Goal: Transaction & Acquisition: Purchase product/service

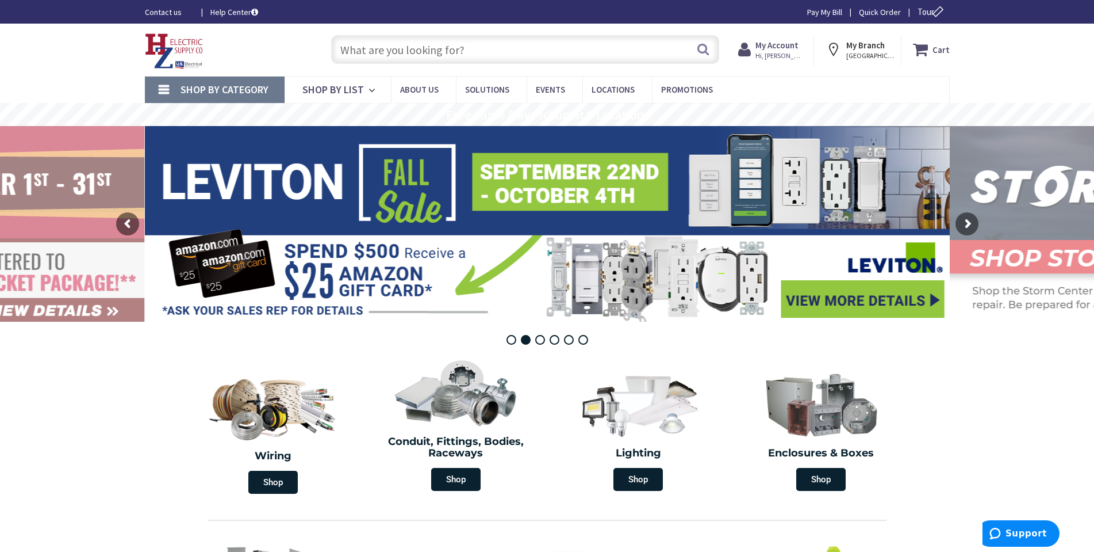
click at [399, 49] on input "text" at bounding box center [525, 49] width 388 height 29
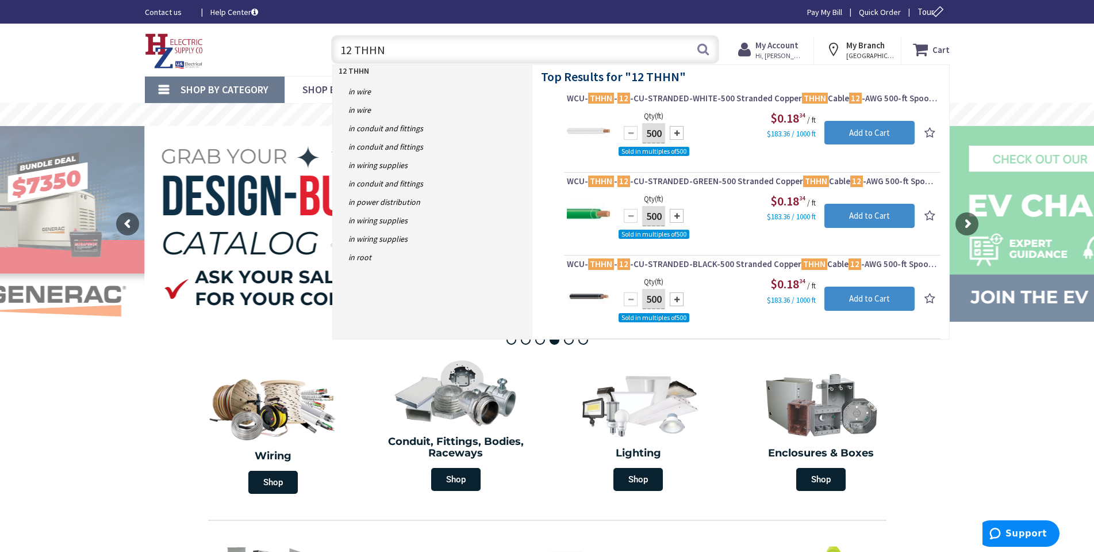
drag, startPoint x: 411, startPoint y: 48, endPoint x: 265, endPoint y: 41, distance: 146.2
click at [265, 41] on div "Toggle Nav 12 THHN 12 THHN Search Cart My Cart Close" at bounding box center [547, 49] width 822 height 39
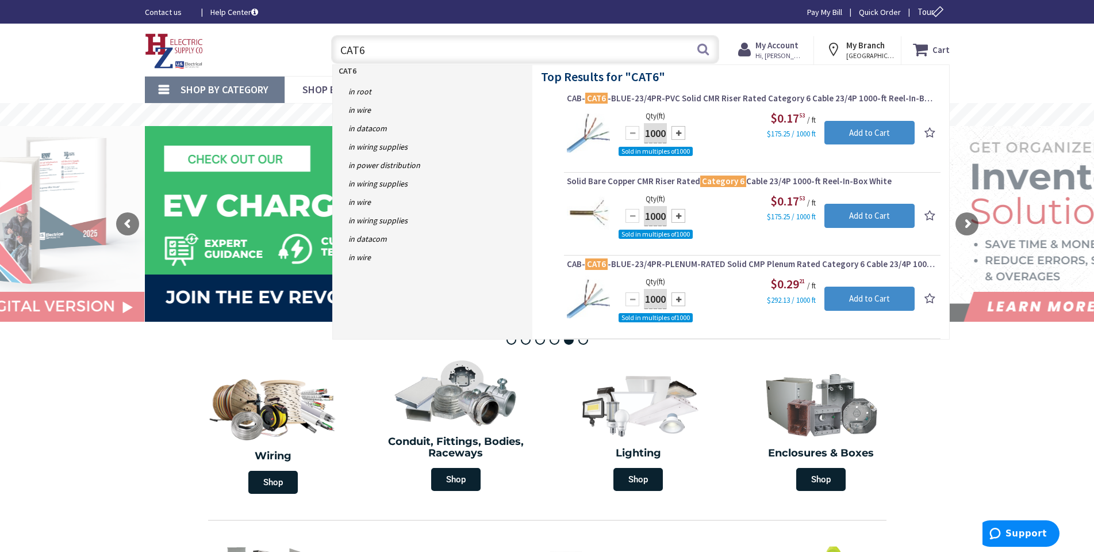
drag, startPoint x: 381, startPoint y: 55, endPoint x: 249, endPoint y: 41, distance: 132.5
click at [249, 41] on div "Toggle Nav CAT6 CAT6 Search Cart My Cart Close" at bounding box center [547, 49] width 822 height 39
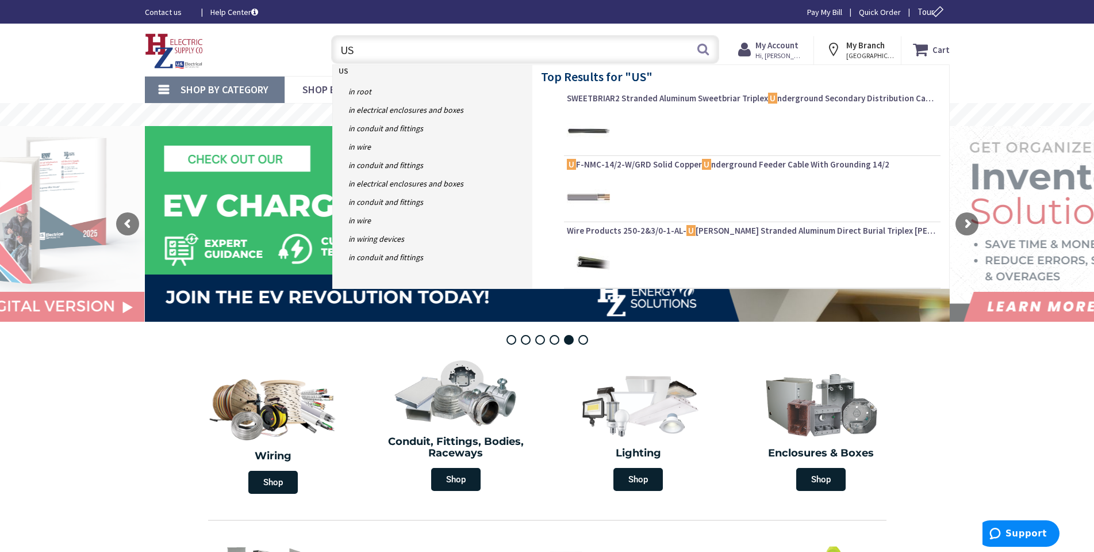
type input "USB"
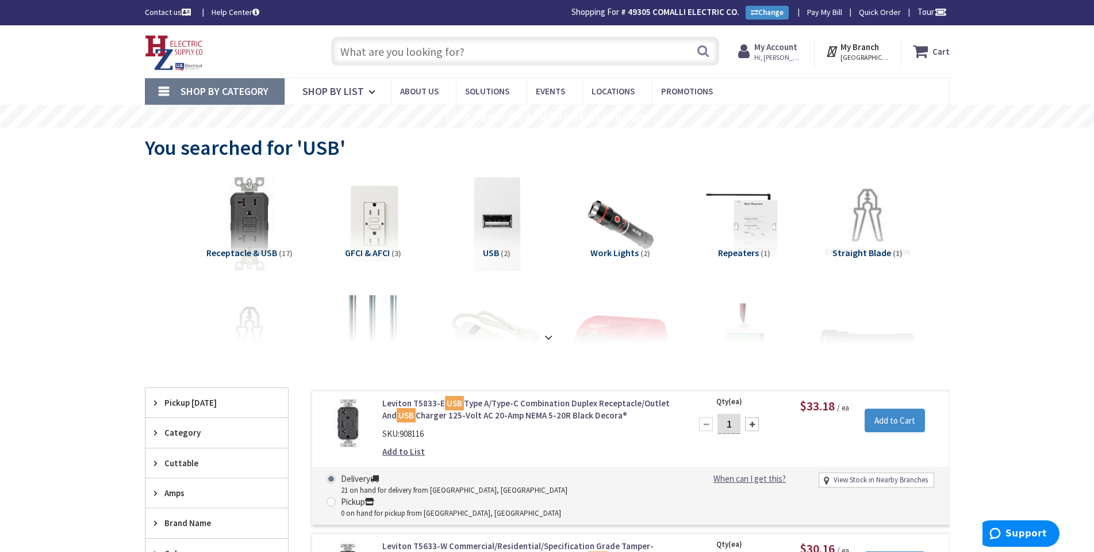
click at [366, 51] on input "text" at bounding box center [525, 51] width 388 height 29
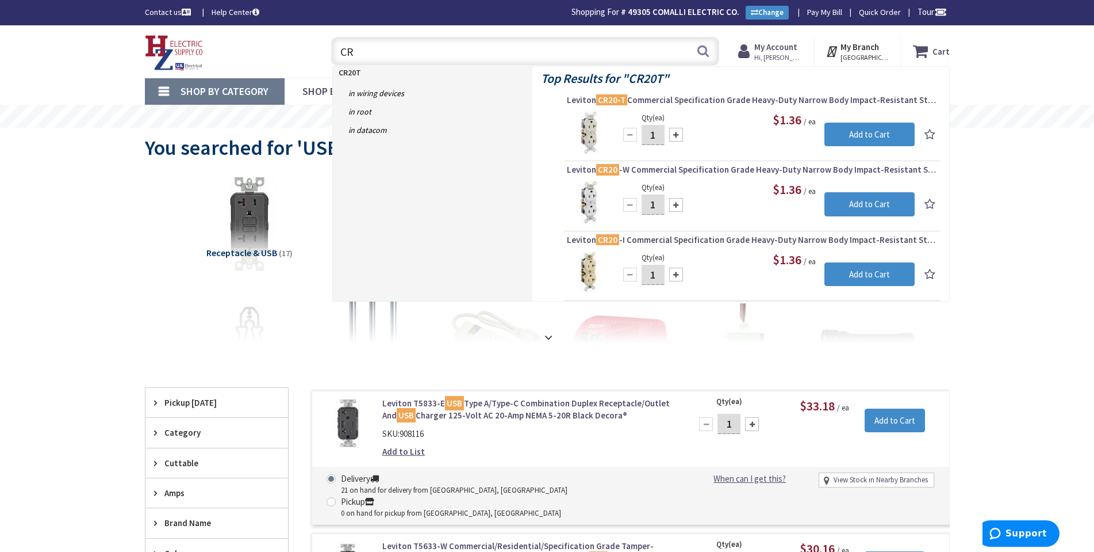
type input "C"
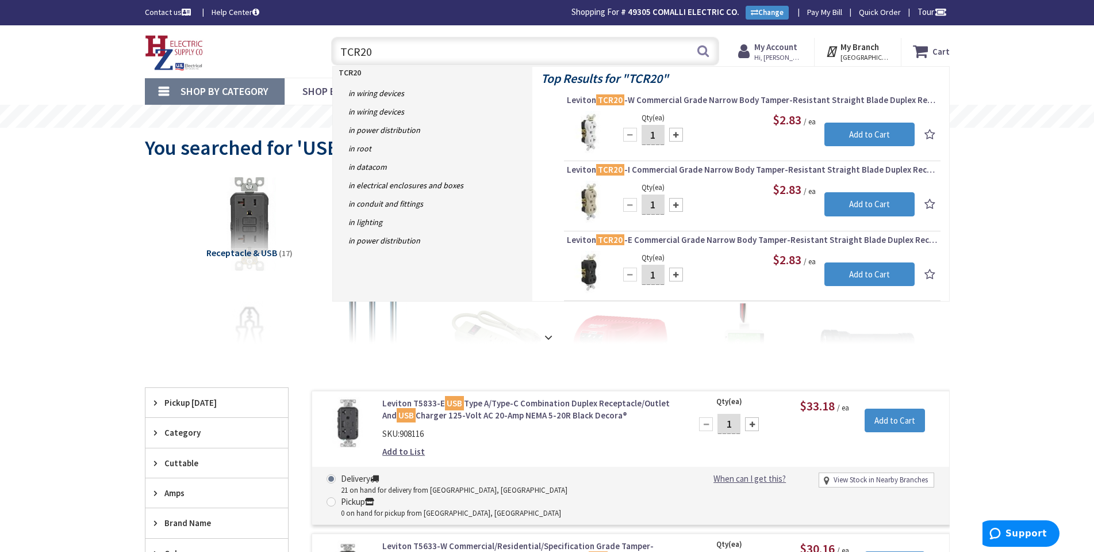
drag, startPoint x: 390, startPoint y: 55, endPoint x: 324, endPoint y: 48, distance: 66.0
click at [327, 48] on div "TCR20 TCR20 Search" at bounding box center [523, 50] width 394 height 37
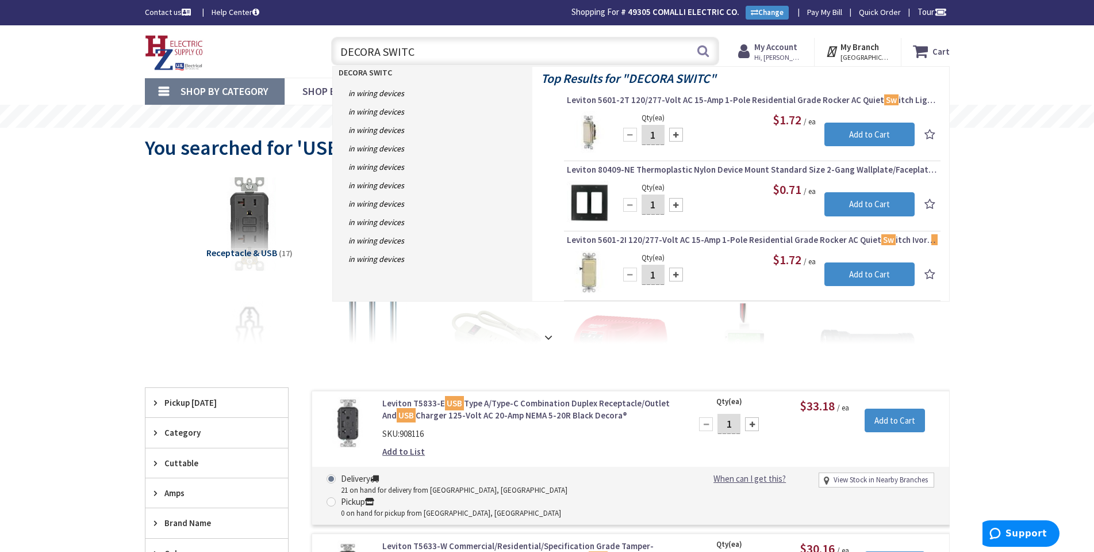
type input "DECORA SWITCH"
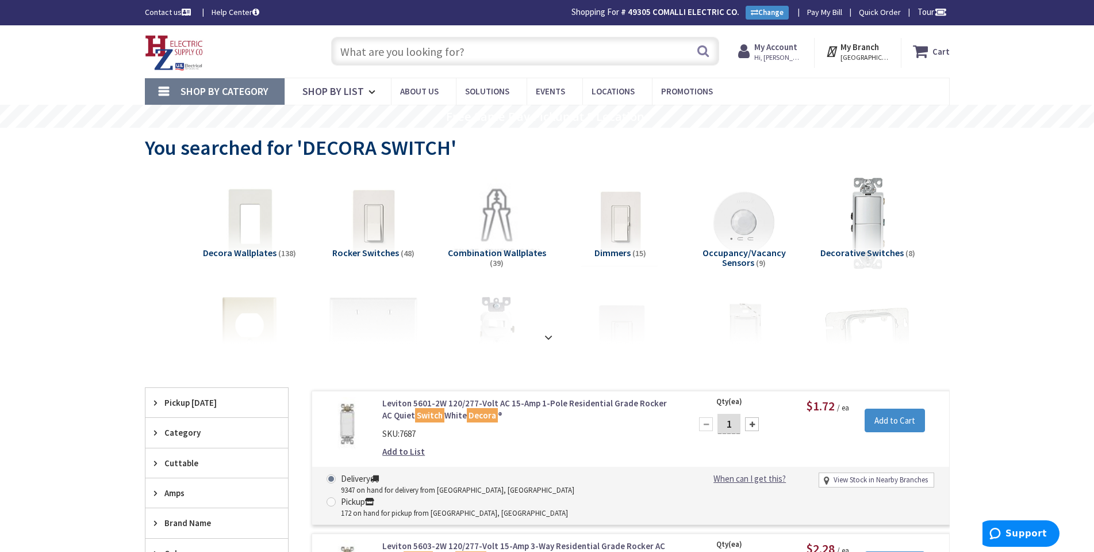
click at [370, 59] on input "text" at bounding box center [525, 51] width 388 height 29
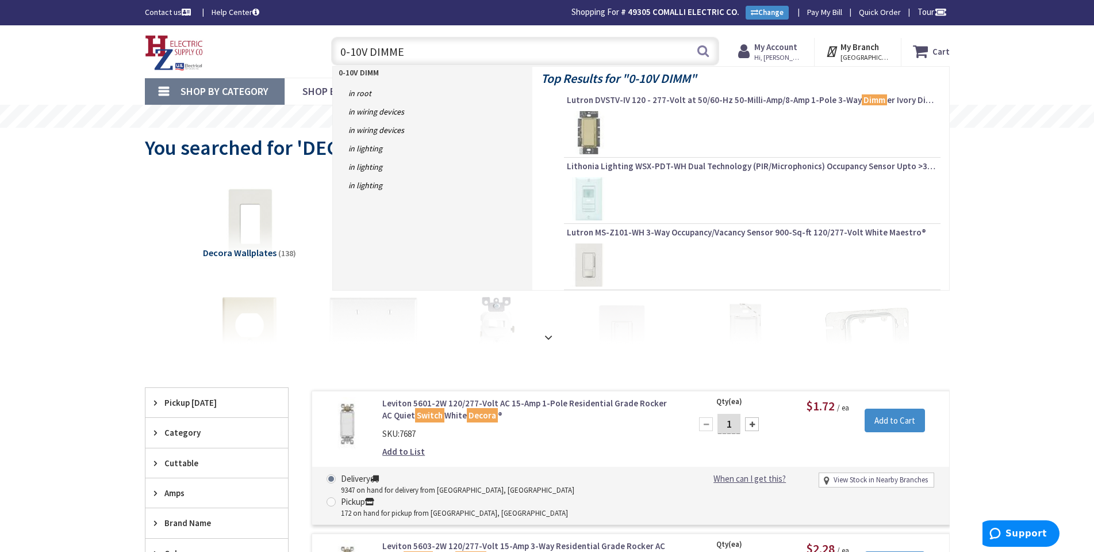
type input "0-10V DIMMER"
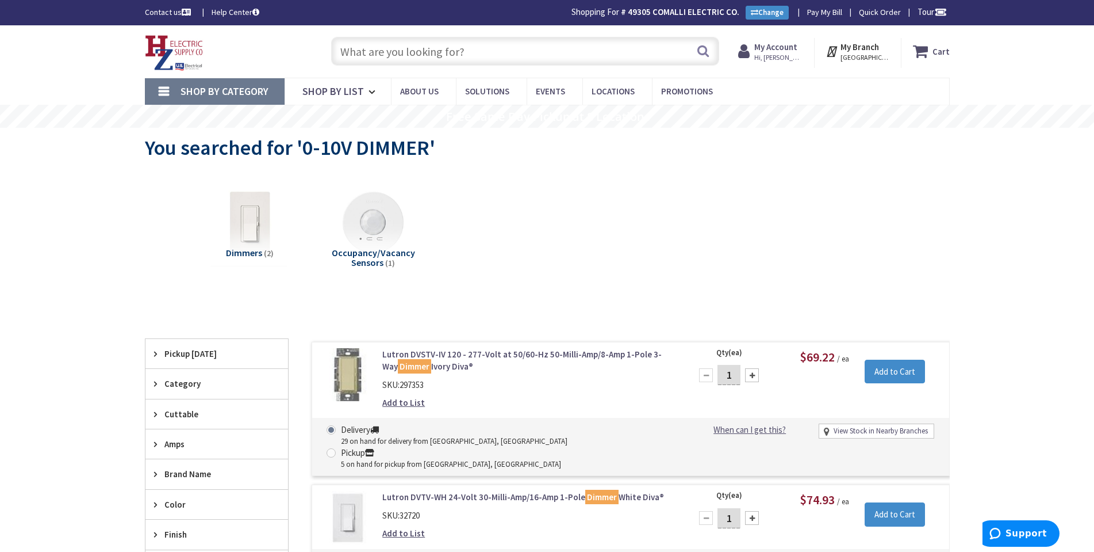
click at [224, 91] on span "Shop By Category" at bounding box center [225, 91] width 88 height 13
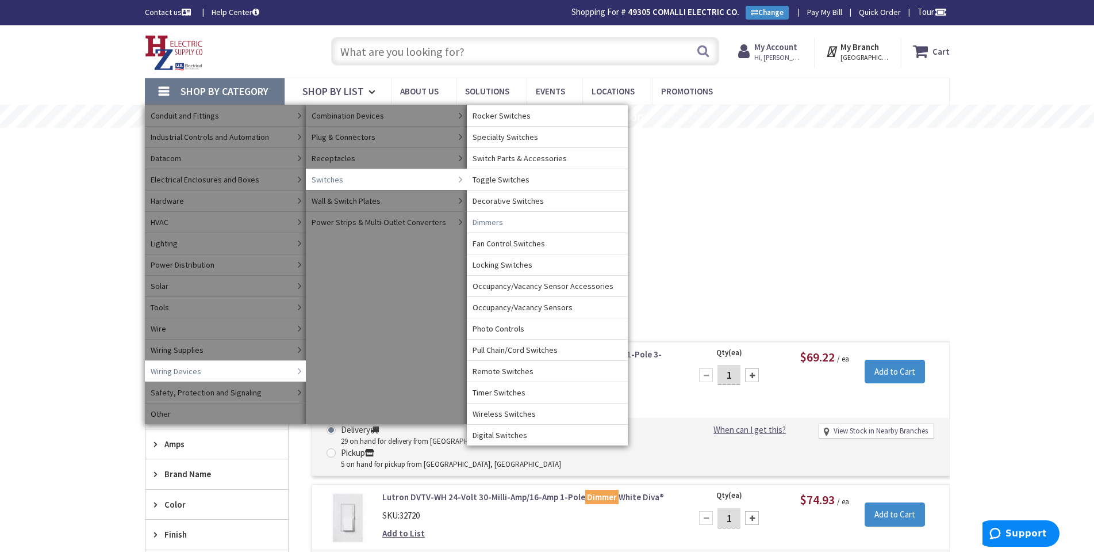
click at [481, 223] on span "Dimmers" at bounding box center [488, 222] width 30 height 12
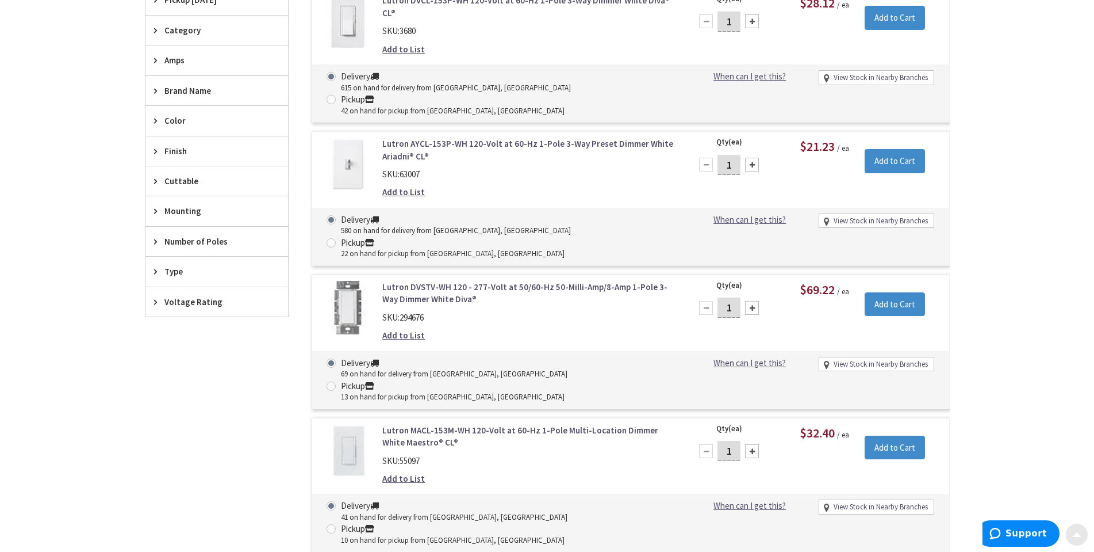
scroll to position [404, 0]
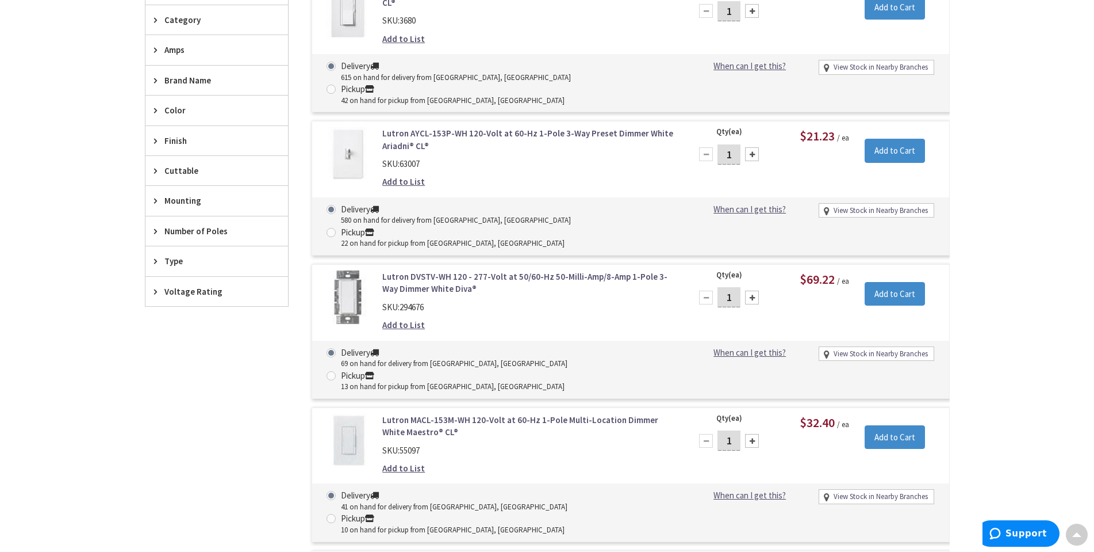
click at [175, 251] on div "Type" at bounding box center [217, 260] width 143 height 29
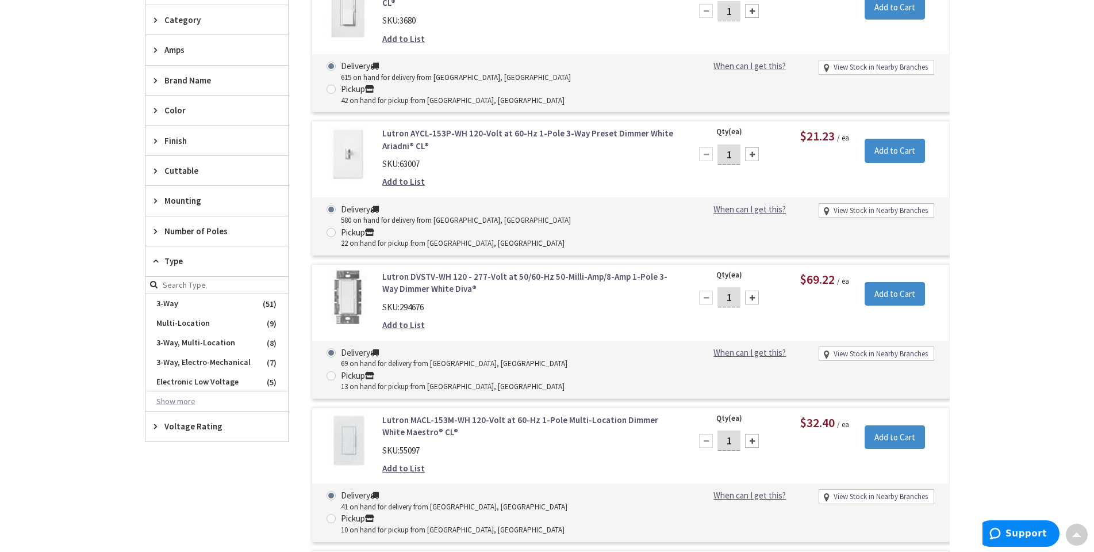
click at [179, 400] on button "Show more" at bounding box center [217, 402] width 143 height 20
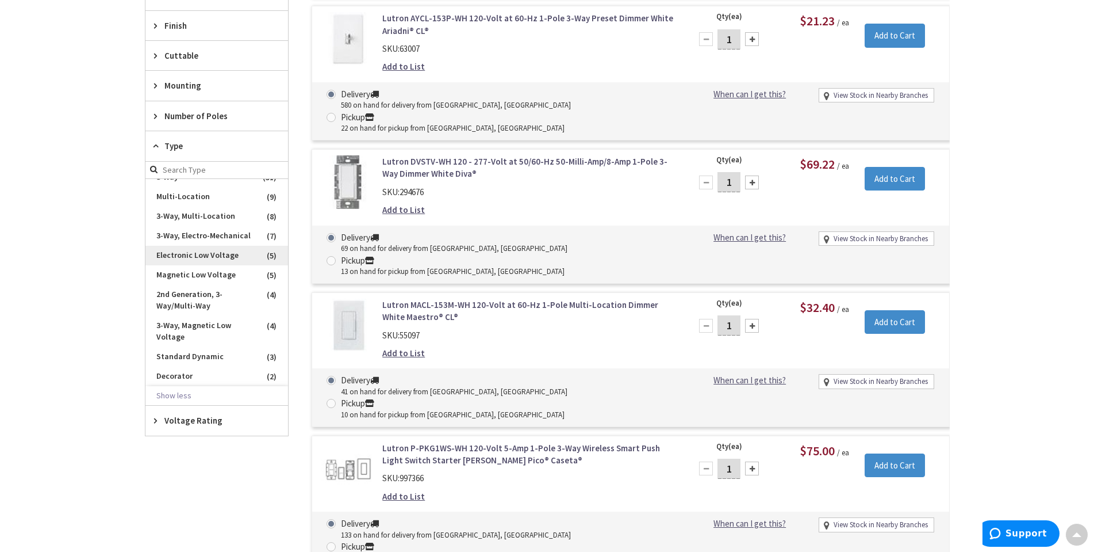
scroll to position [0, 0]
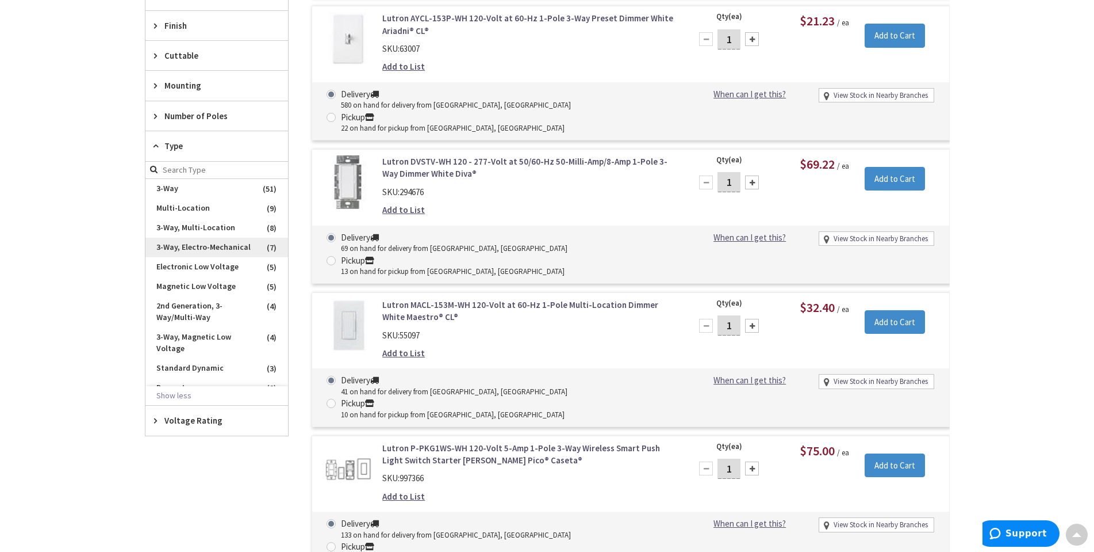
click at [147, 255] on span "3-Way, Electro-Mechanical" at bounding box center [217, 248] width 143 height 20
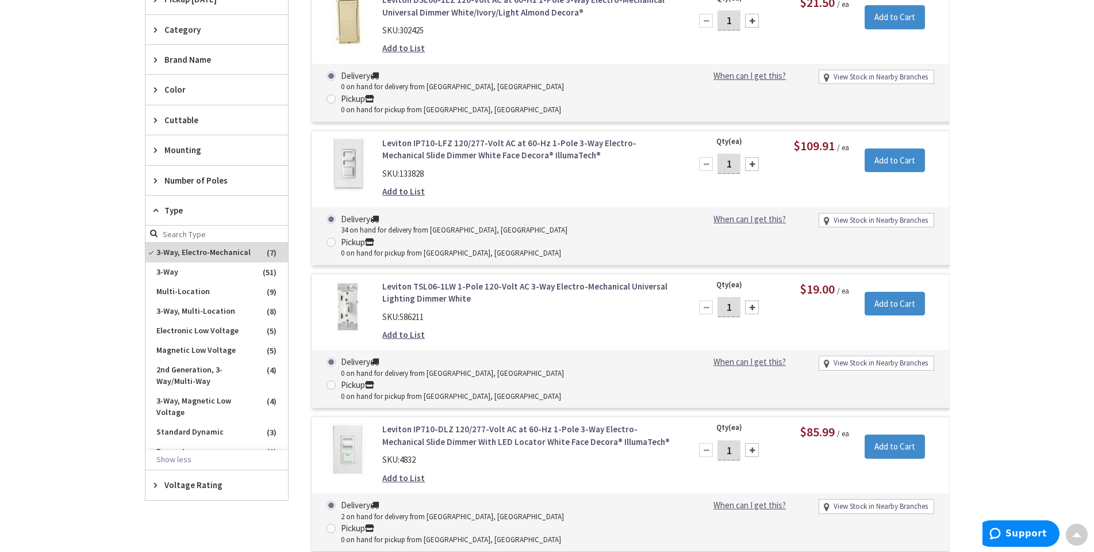
scroll to position [384, 0]
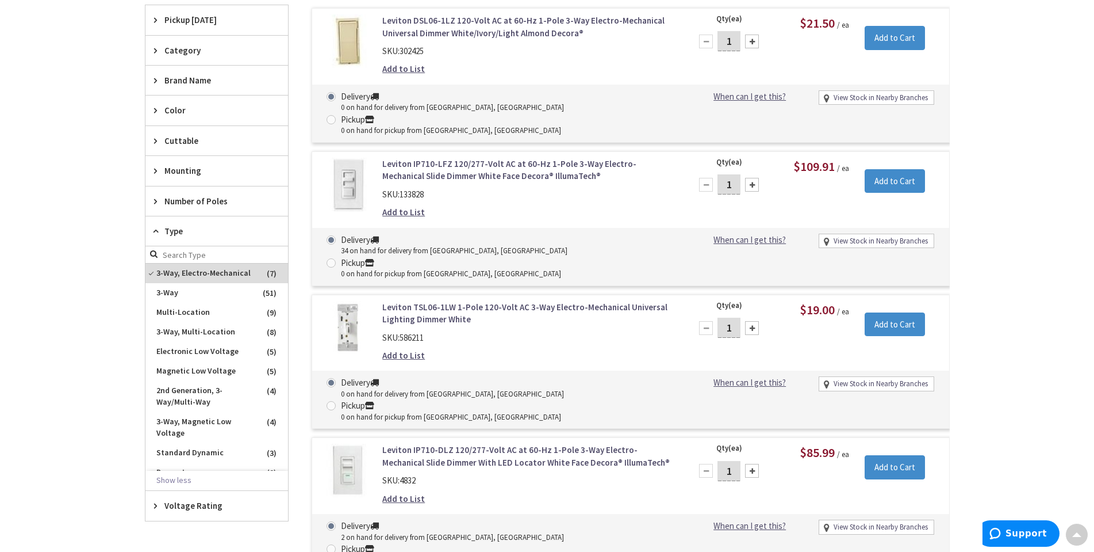
click at [168, 74] on span "Brand Name" at bounding box center [211, 80] width 94 height 12
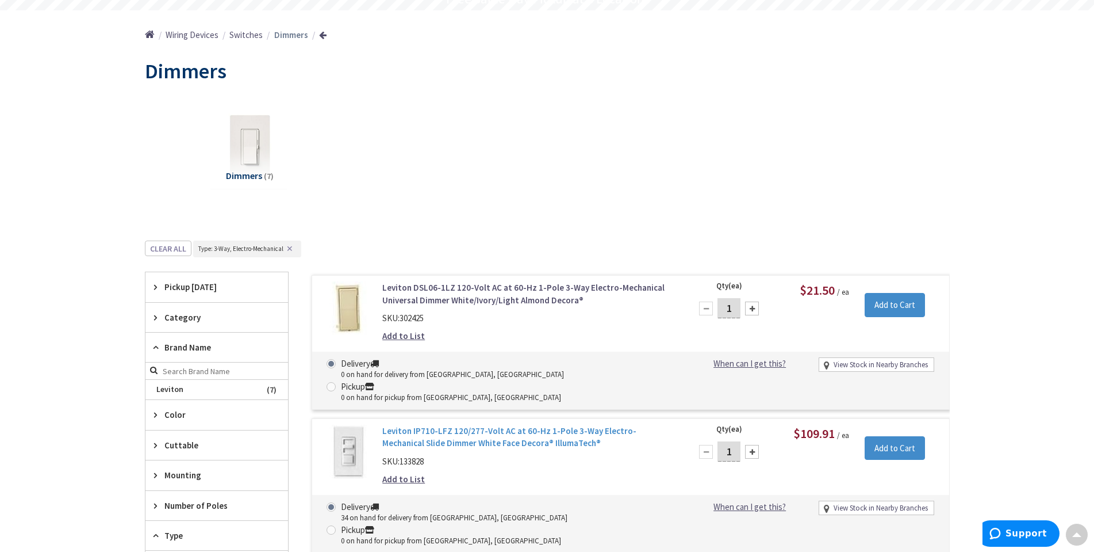
scroll to position [97, 0]
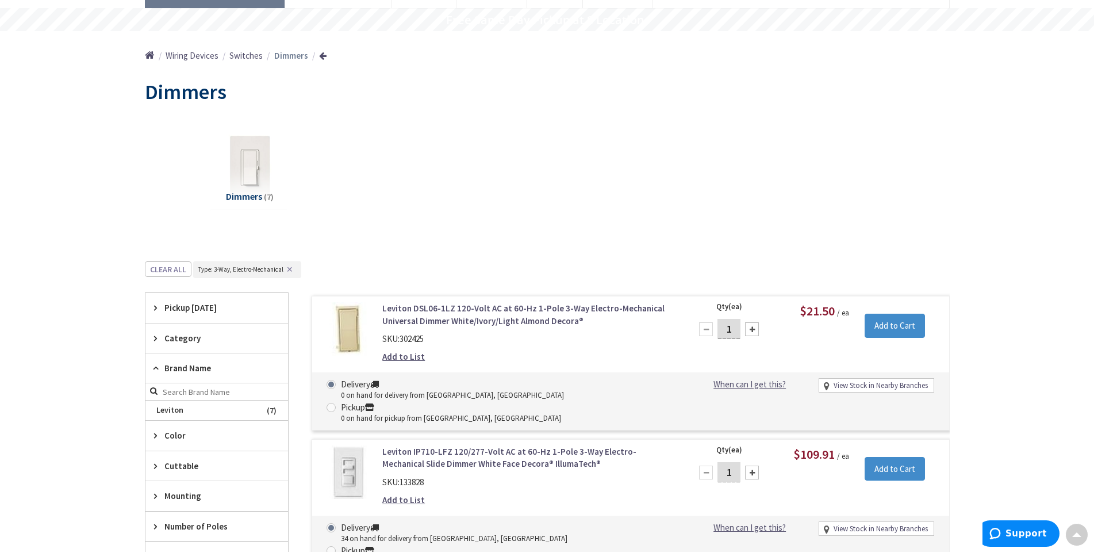
click at [293, 267] on button "✕" at bounding box center [290, 269] width 13 height 8
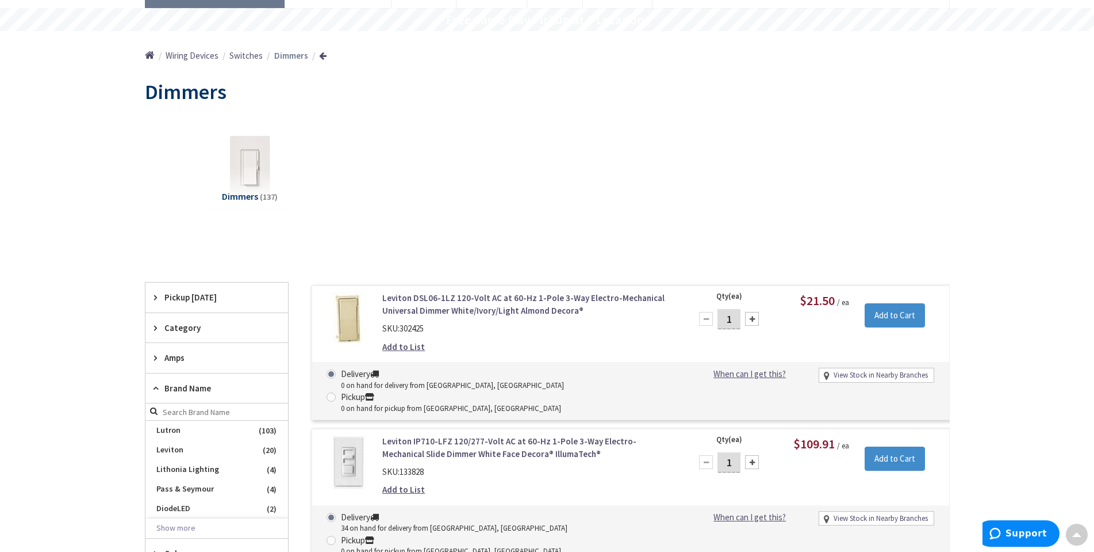
scroll to position [154, 0]
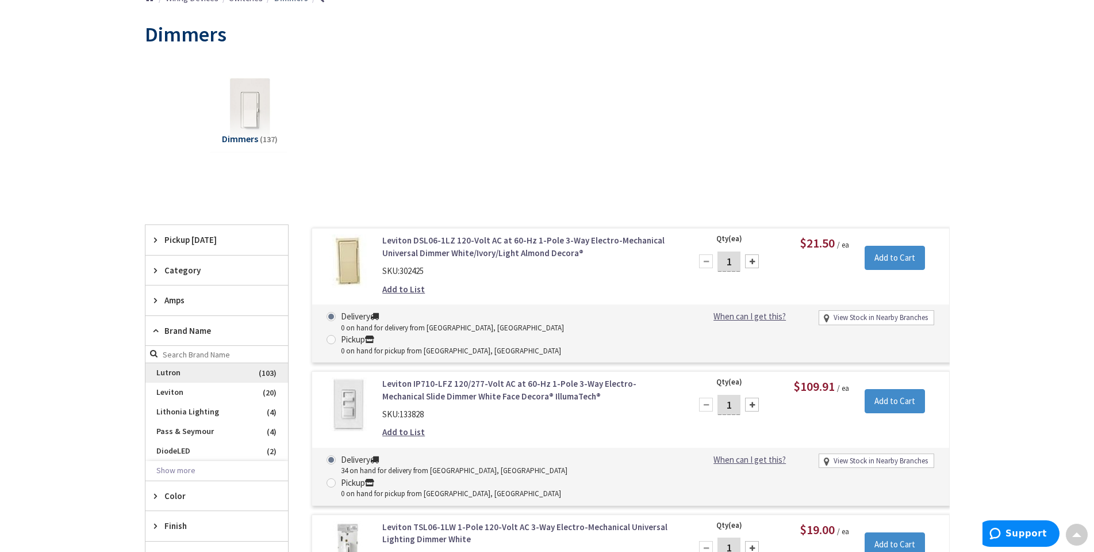
click at [177, 372] on span "Lutron" at bounding box center [217, 373] width 143 height 20
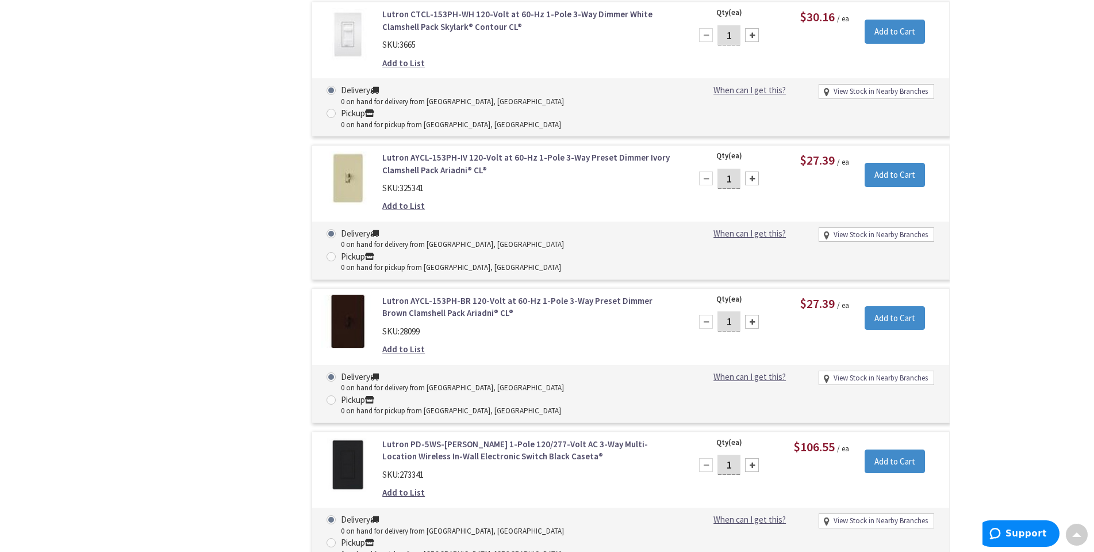
scroll to position [12184, 0]
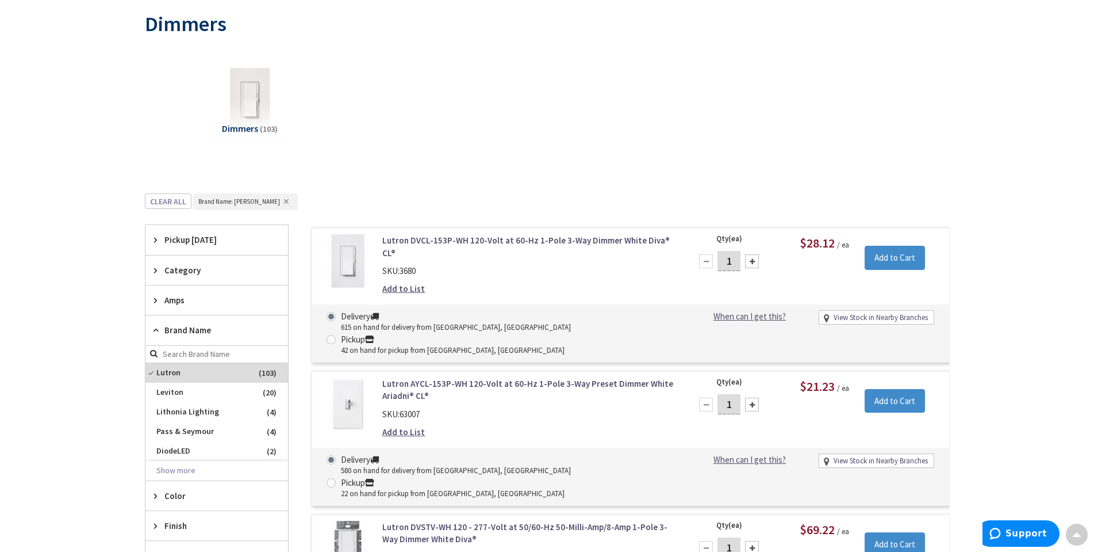
scroll to position [0, 0]
